Goal: Transaction & Acquisition: Purchase product/service

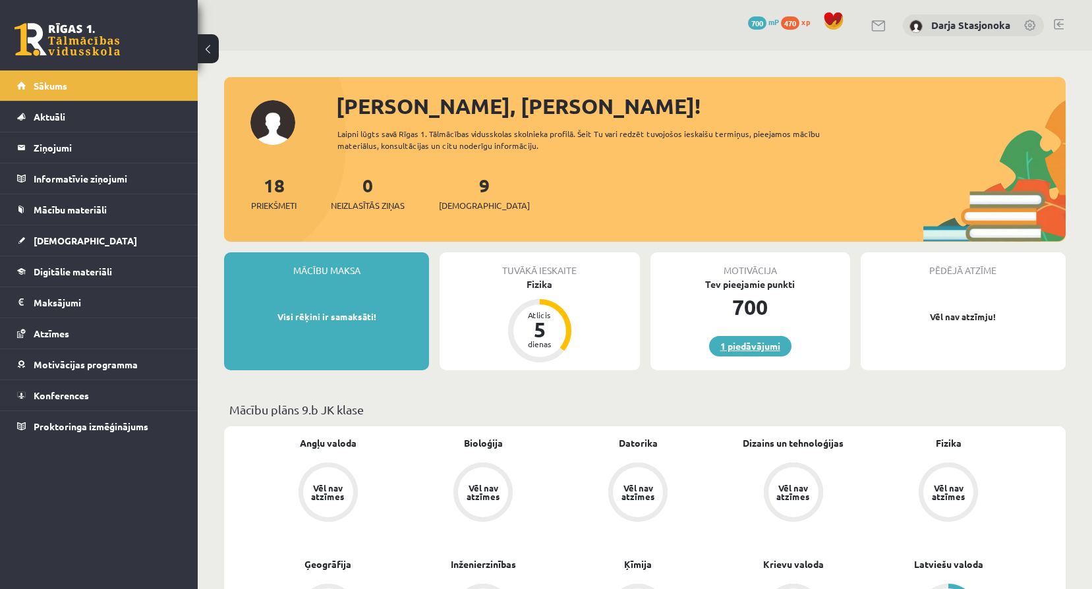
click at [768, 341] on link "1 piedāvājumi" at bounding box center [750, 346] width 82 height 20
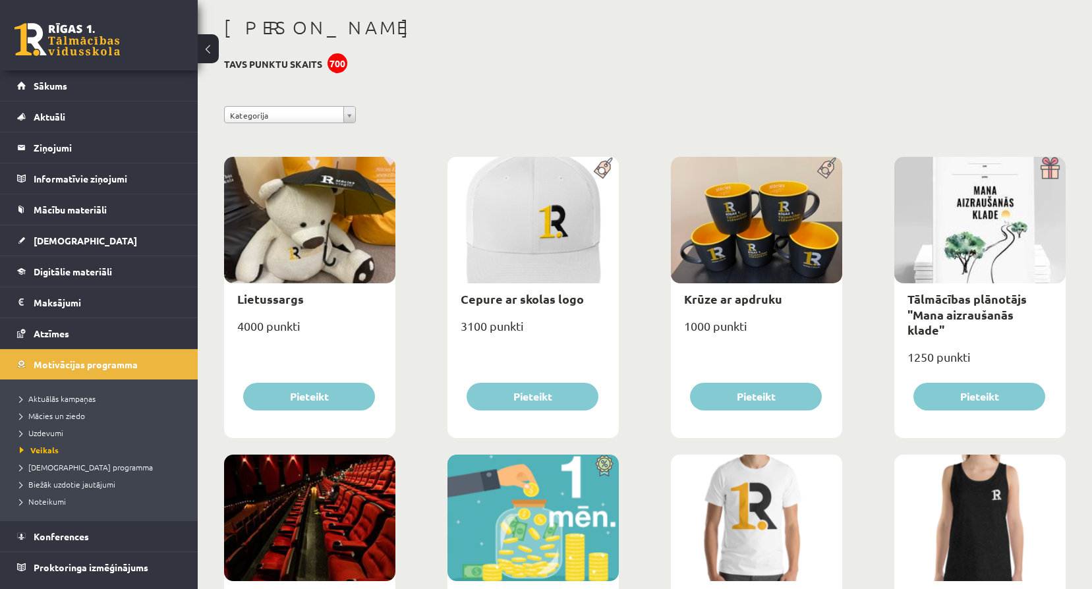
scroll to position [66, 0]
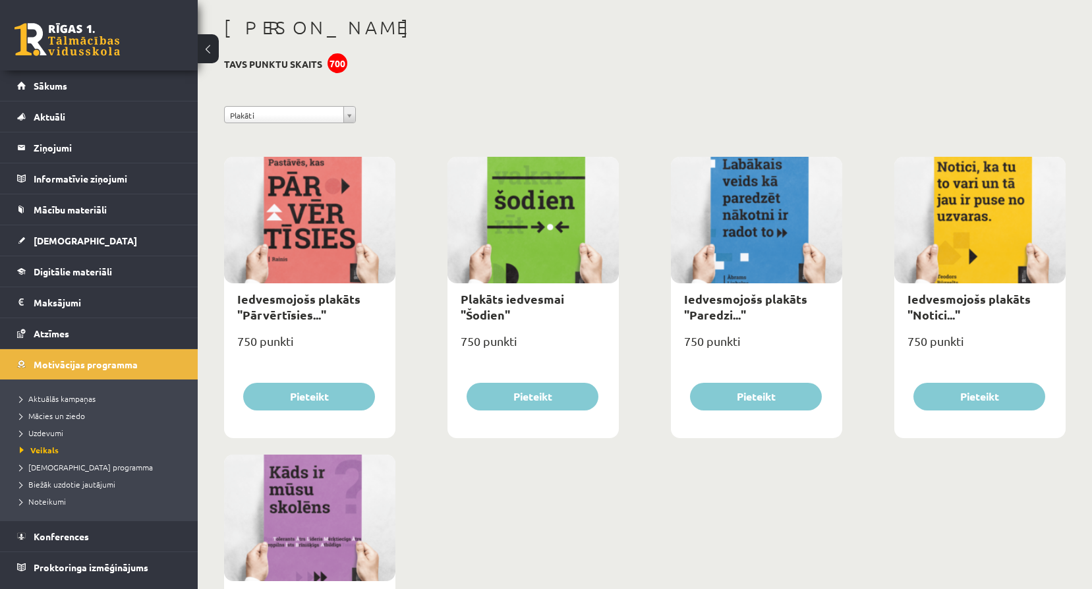
scroll to position [66, 0]
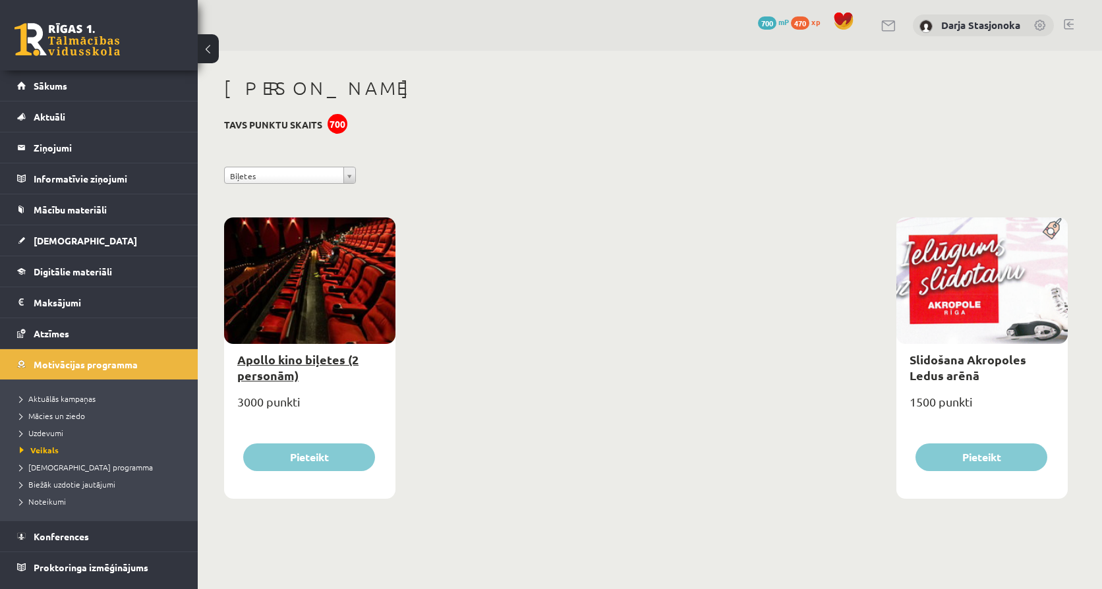
click at [334, 356] on link "Apollo kino biļetes (2 personām)" at bounding box center [297, 367] width 121 height 30
type input "*"
select select "**********"
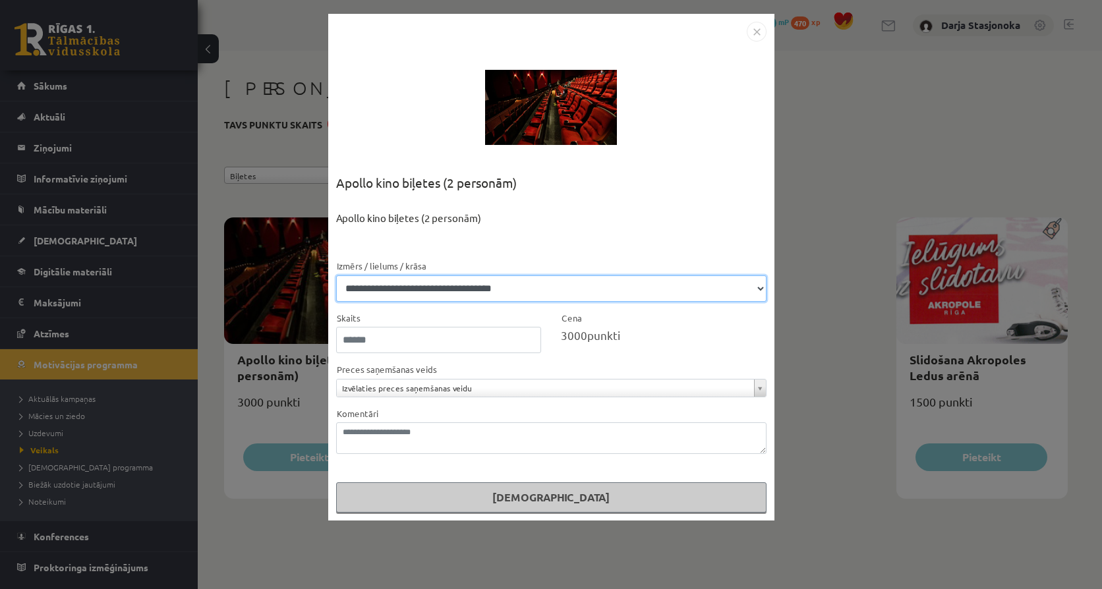
drag, startPoint x: 574, startPoint y: 287, endPoint x: 654, endPoint y: 291, distance: 80.5
click at [574, 287] on select "**********" at bounding box center [551, 288] width 430 height 26
click at [572, 247] on div "Apollo kino biļetes (2 personām)" at bounding box center [551, 235] width 430 height 48
click at [760, 38] on img "Close" at bounding box center [757, 32] width 20 height 20
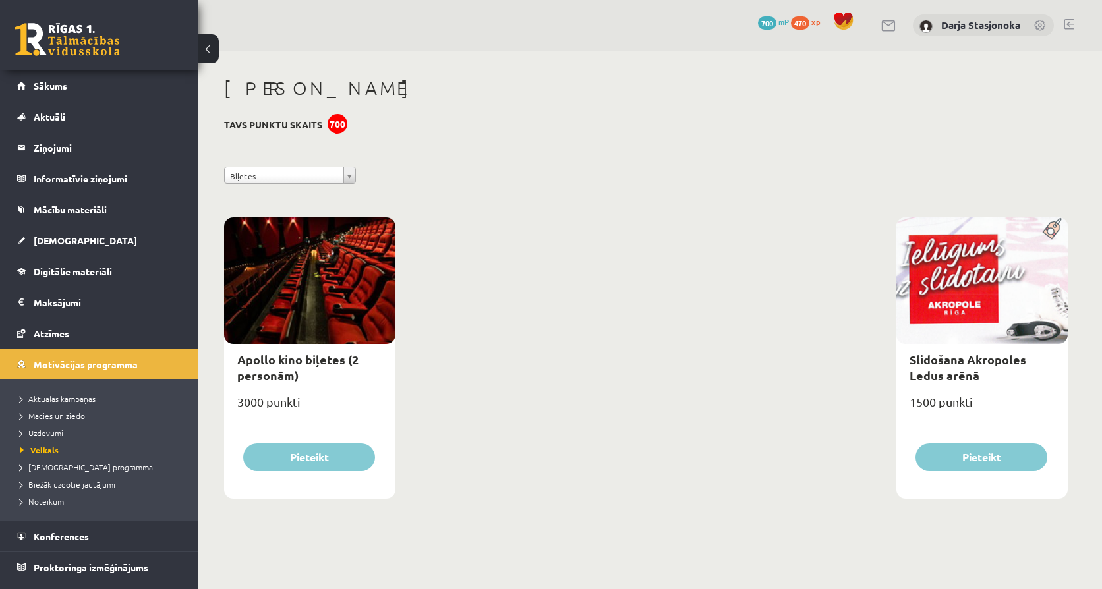
click at [71, 395] on span "Aktuālās kampaņas" at bounding box center [58, 398] width 76 height 11
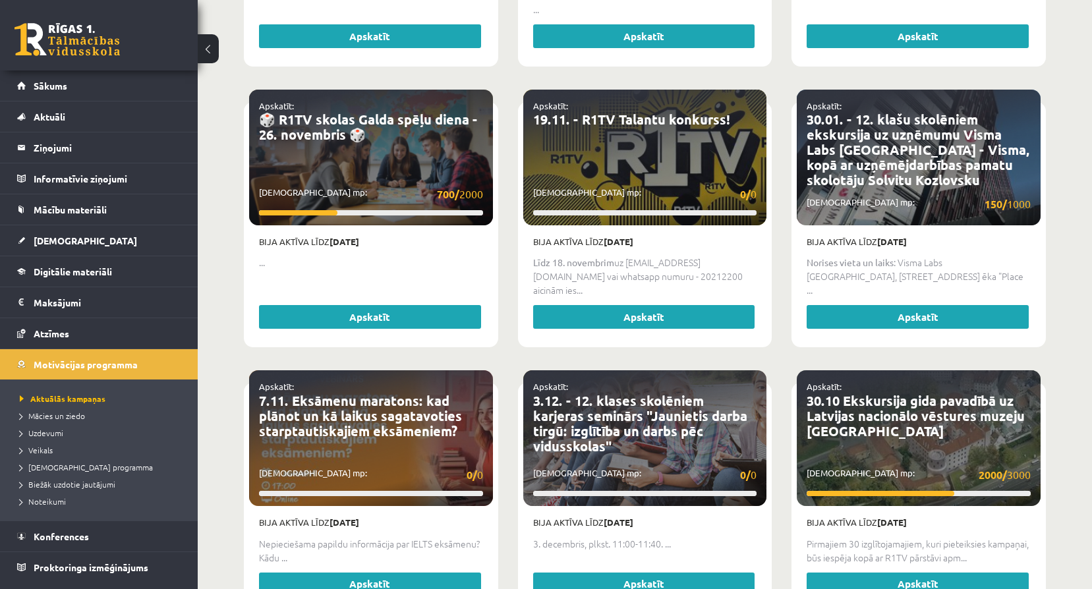
scroll to position [769, 0]
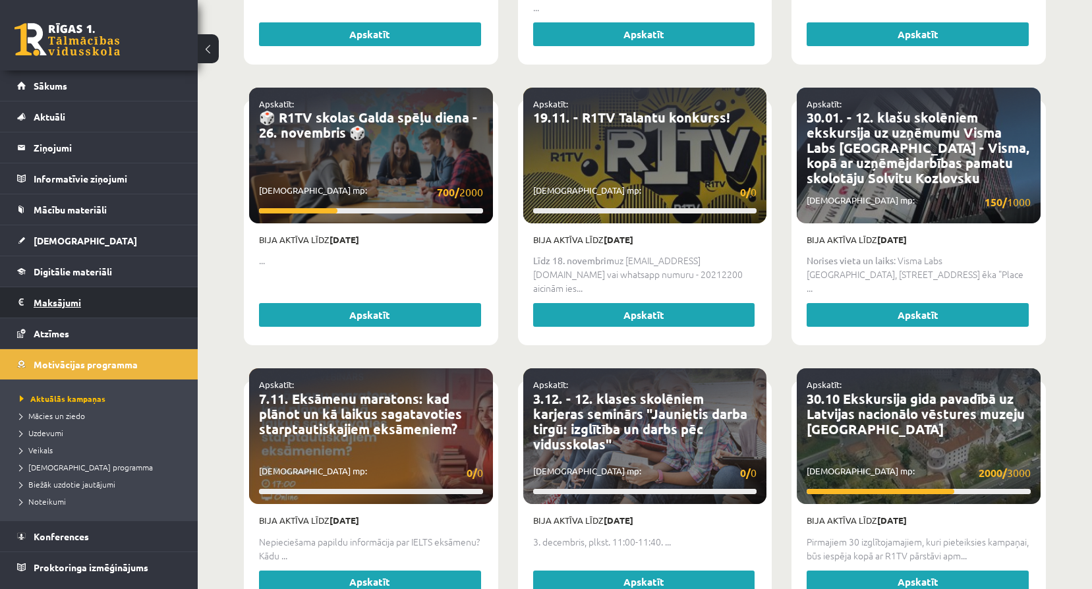
click at [42, 308] on legend "Maksājumi 0" at bounding box center [108, 302] width 148 height 30
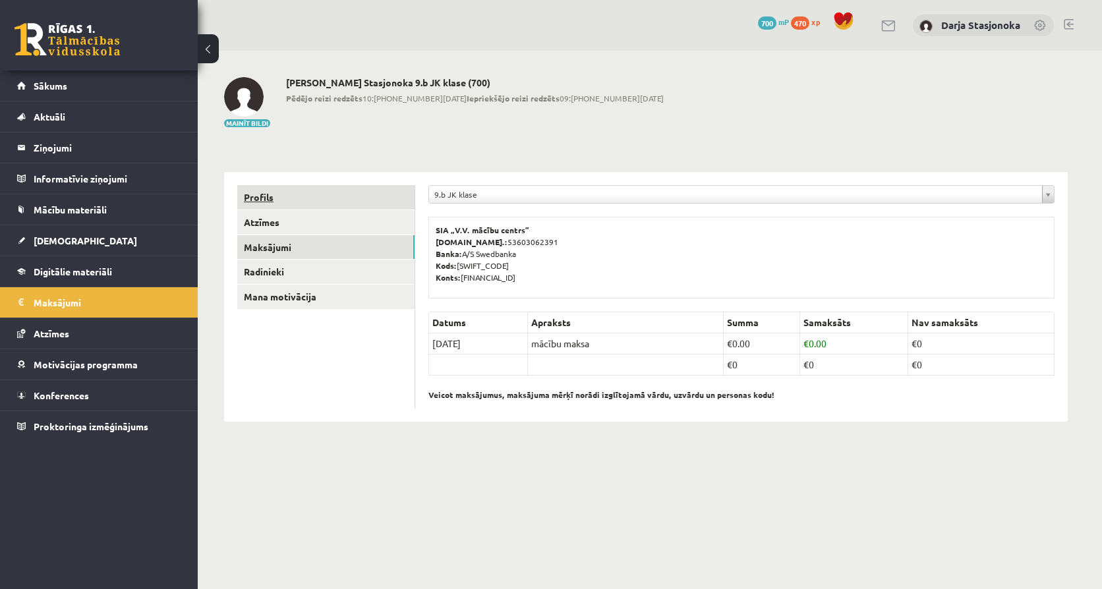
click at [288, 188] on link "Profils" at bounding box center [325, 197] width 177 height 24
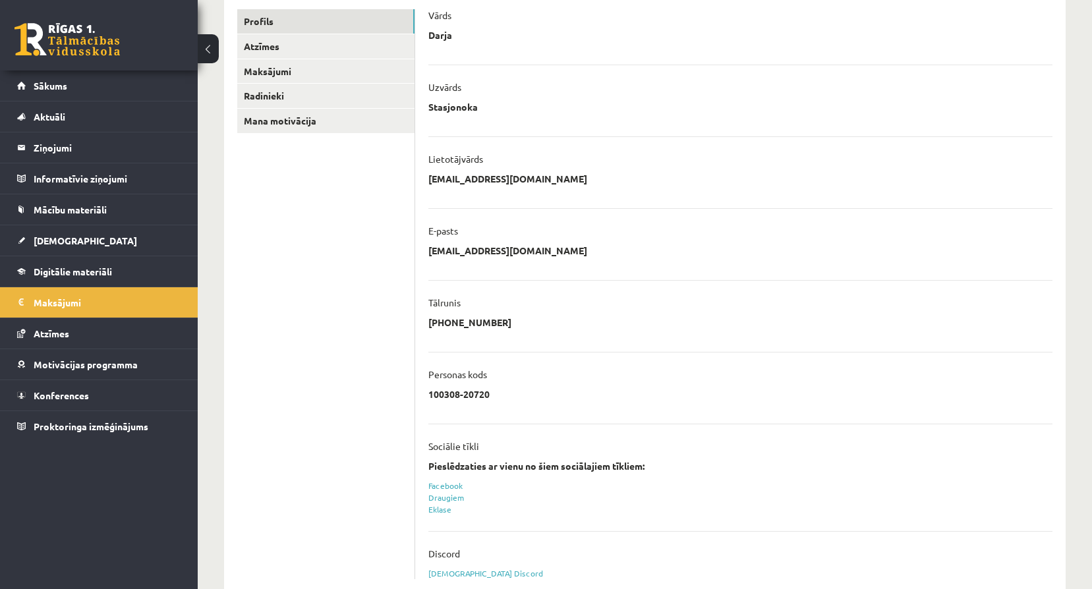
scroll to position [198, 0]
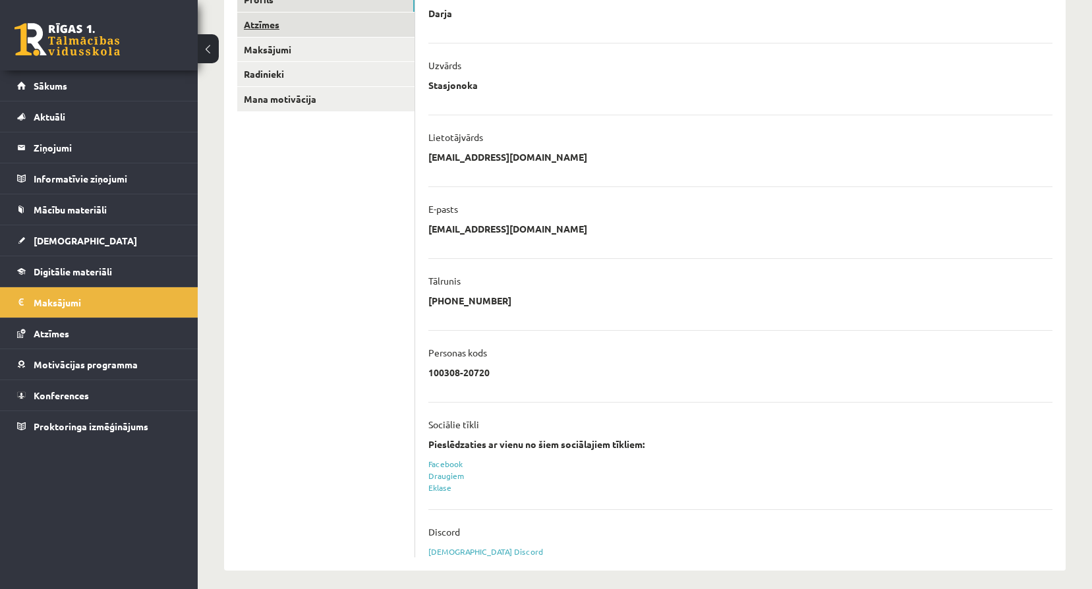
click at [297, 32] on link "Atzīmes" at bounding box center [325, 25] width 177 height 24
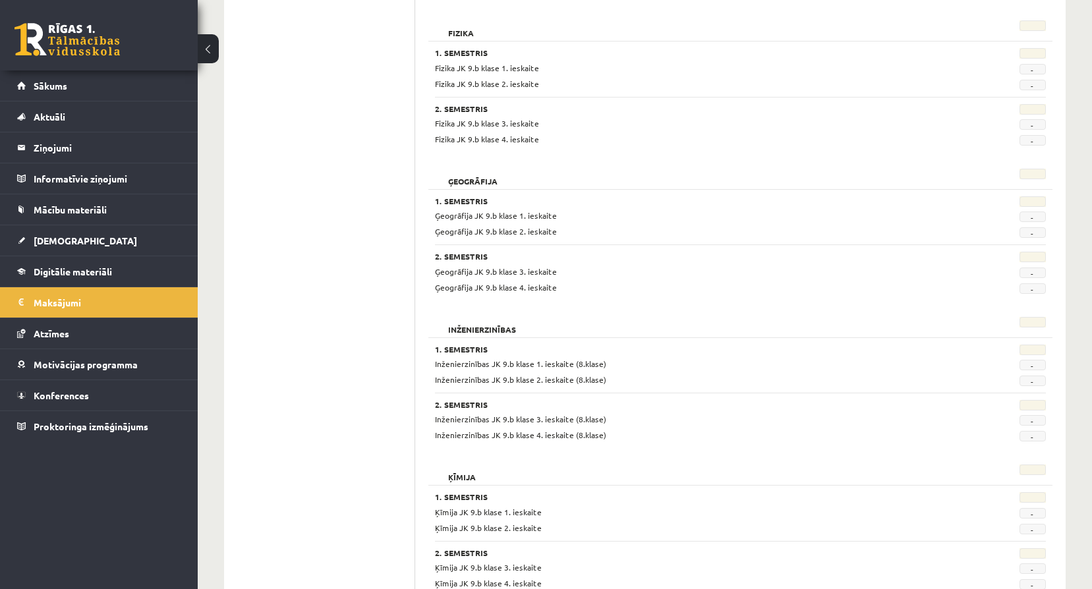
scroll to position [791, 0]
click at [61, 78] on link "Sākums" at bounding box center [99, 85] width 164 height 30
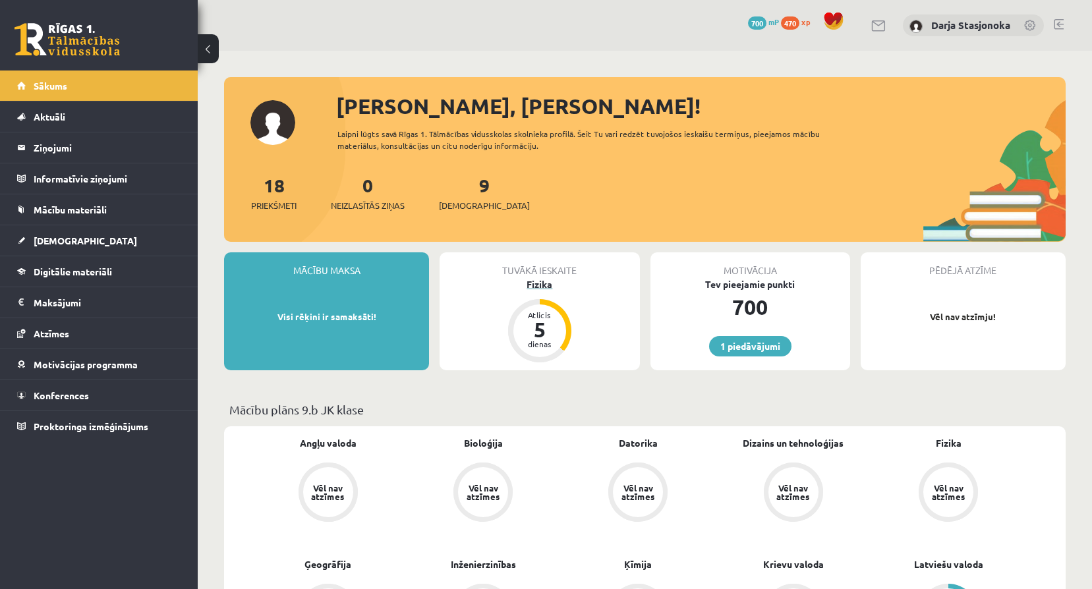
click at [546, 286] on div "Fizika" at bounding box center [539, 284] width 200 height 14
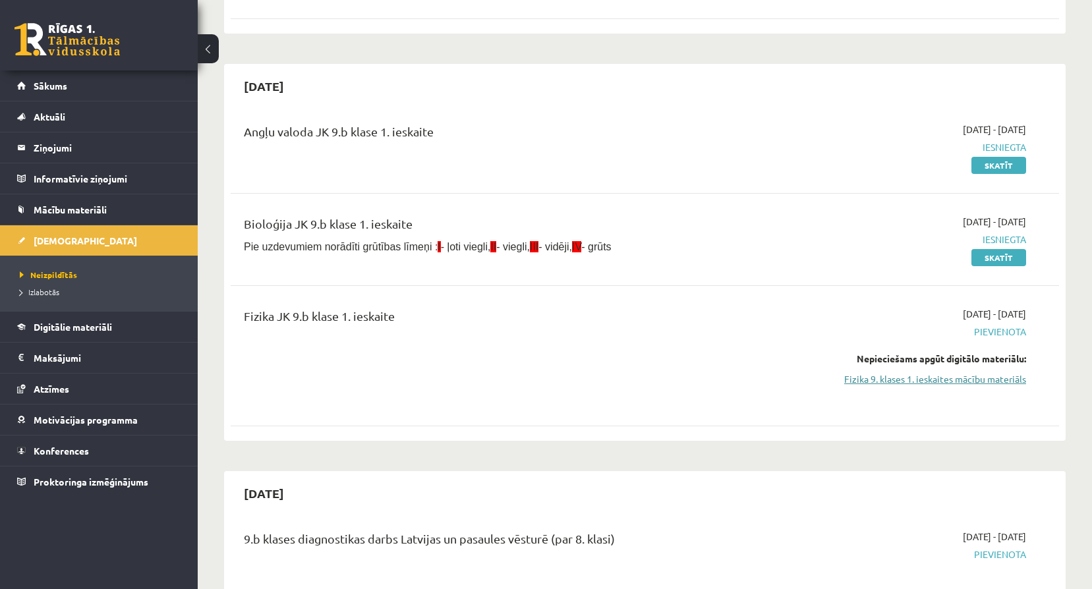
scroll to position [242, 0]
click at [869, 378] on link "Fizika 9. klases 1. ieskaites mācību materiāls" at bounding box center [902, 378] width 248 height 14
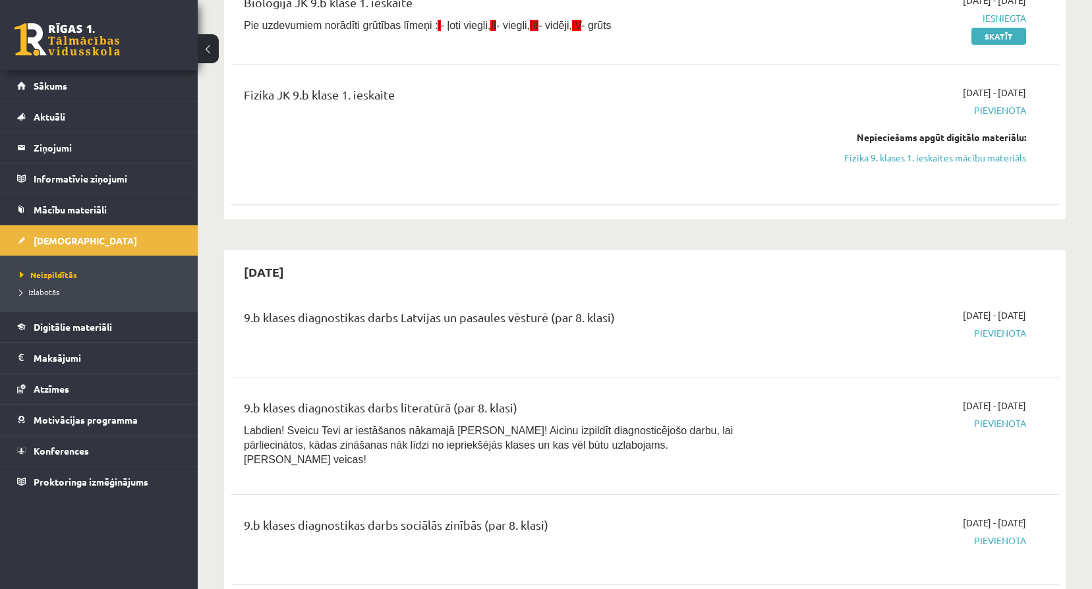
scroll to position [484, 0]
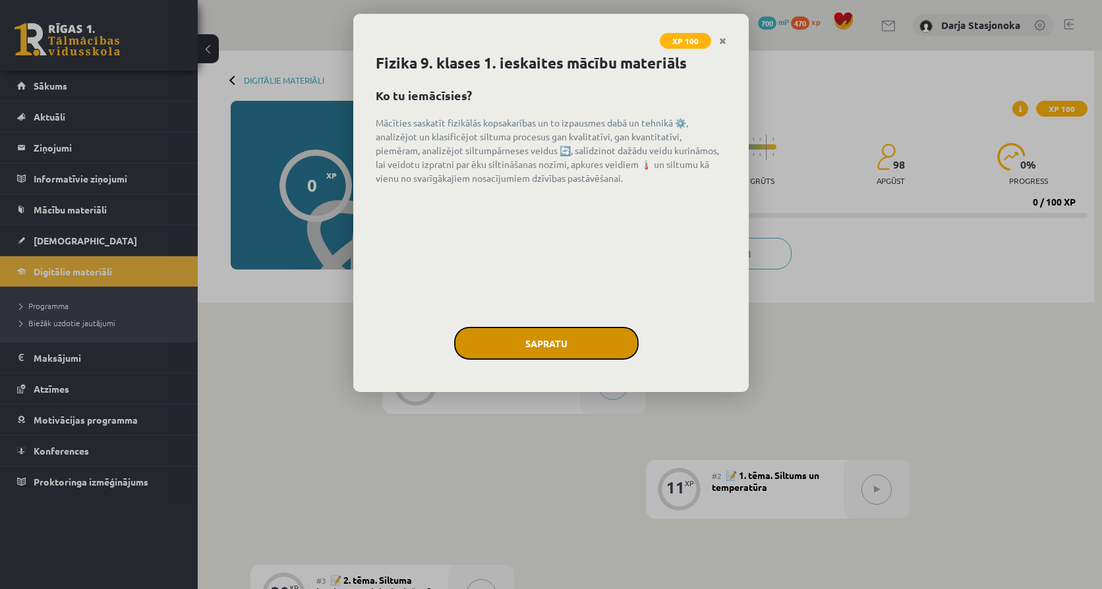
click at [534, 341] on button "Sapratu" at bounding box center [546, 343] width 184 height 33
